Goal: Navigation & Orientation: Go to known website

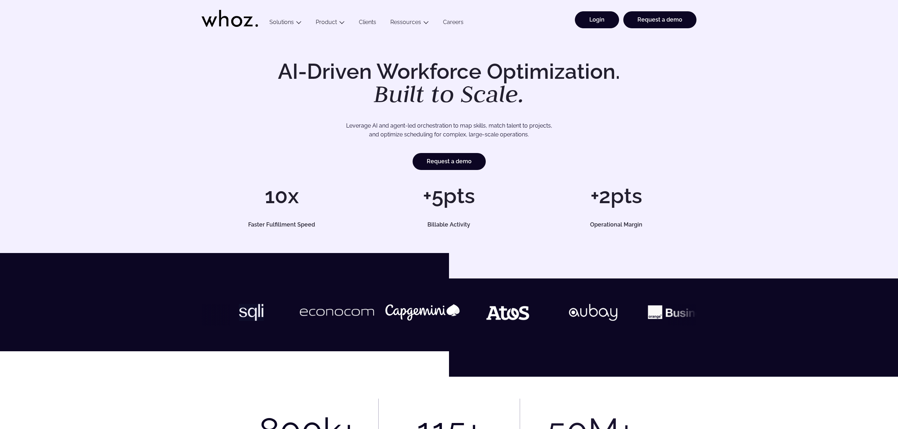
click at [596, 16] on link "Login" at bounding box center [597, 19] width 44 height 17
